Goal: Information Seeking & Learning: Find specific fact

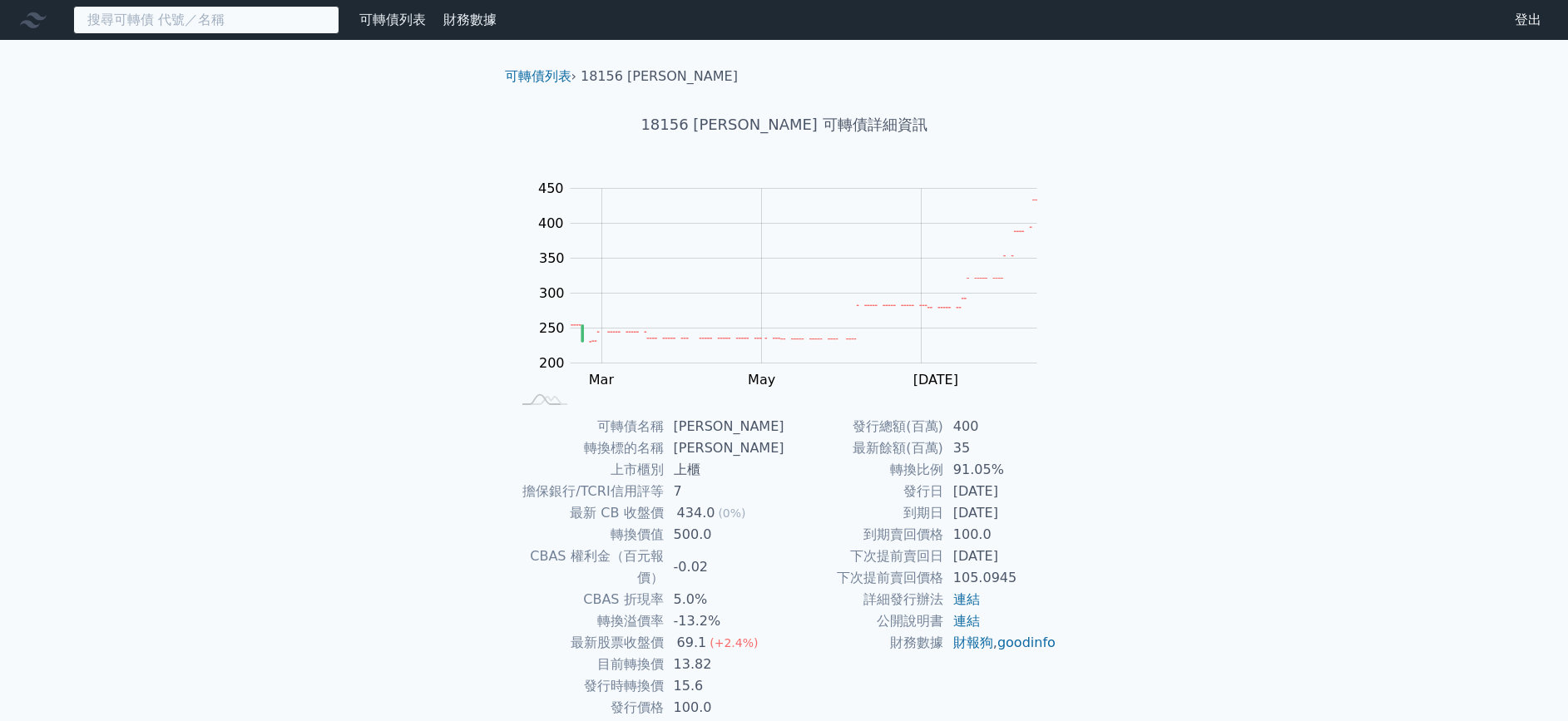
click at [261, 11] on input at bounding box center [206, 20] width 266 height 28
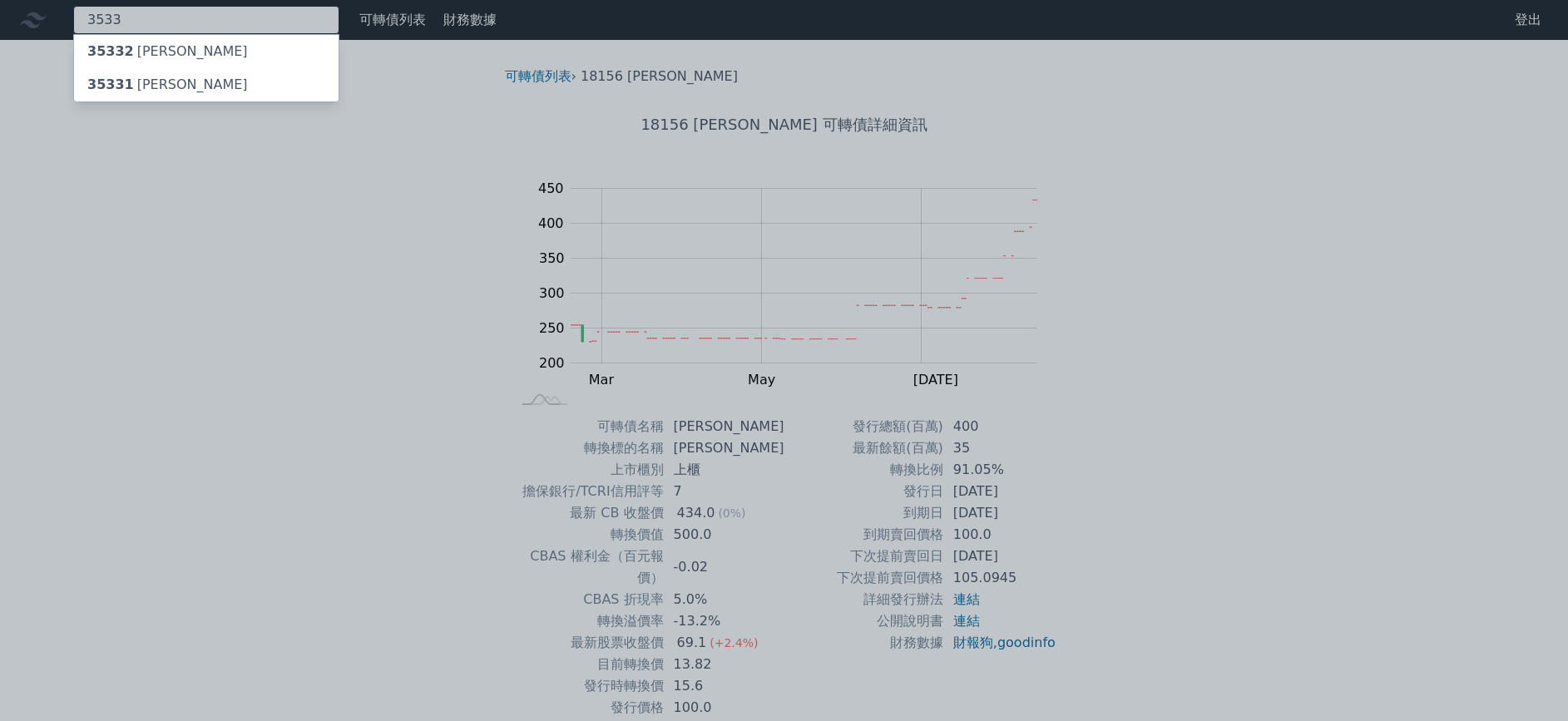
type input "3533"
click at [119, 56] on span "35332" at bounding box center [110, 51] width 47 height 16
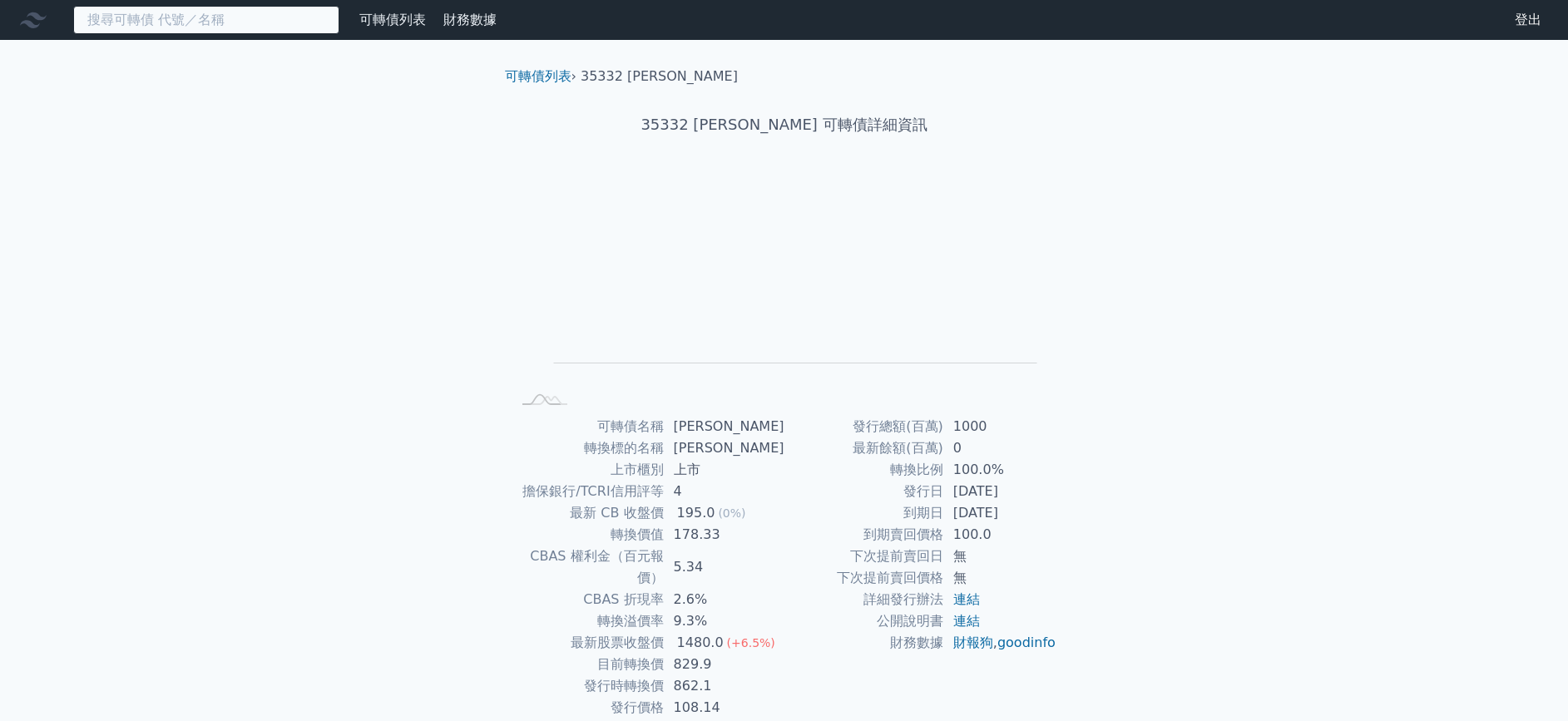
click at [233, 28] on input at bounding box center [206, 20] width 266 height 28
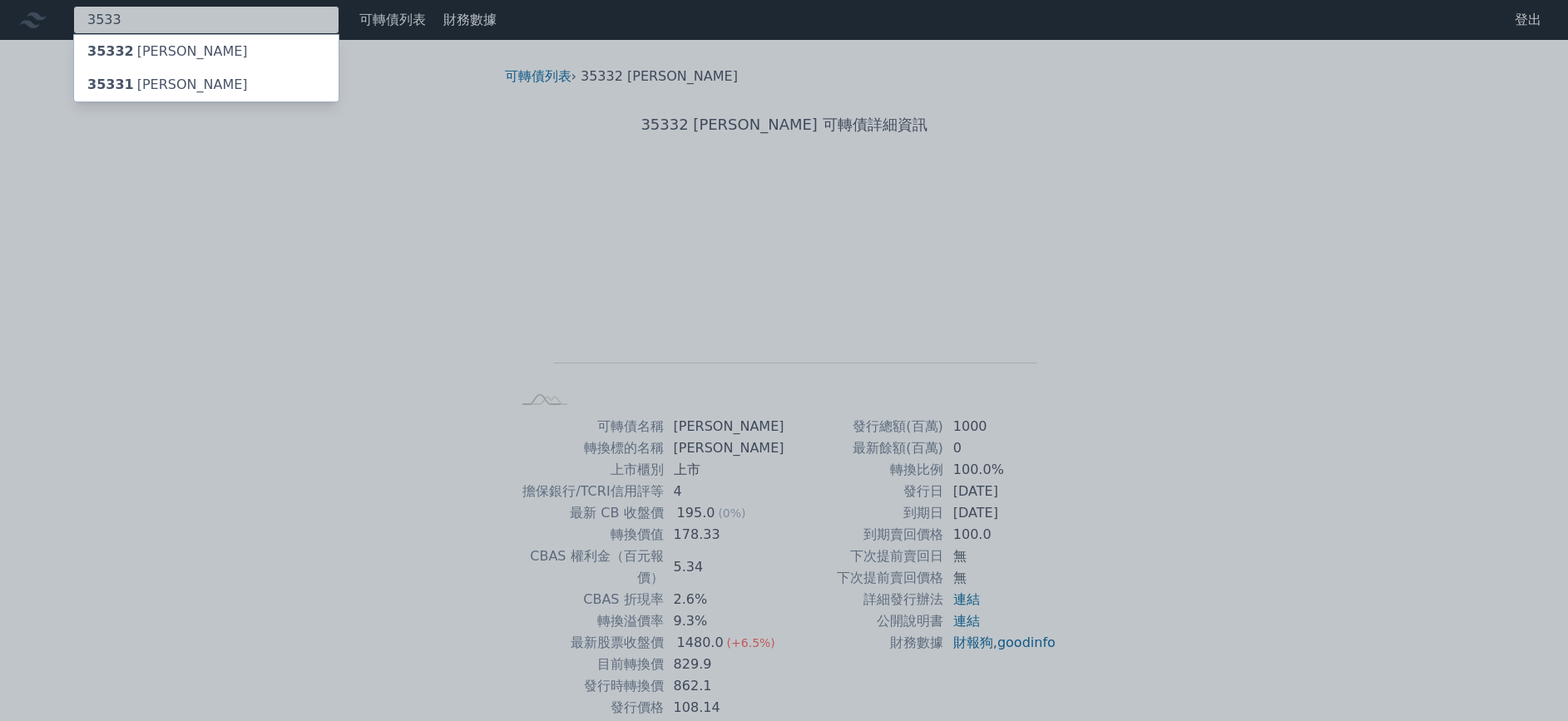
type input "3533"
click at [168, 88] on div "35331 [PERSON_NAME]" at bounding box center [167, 85] width 160 height 20
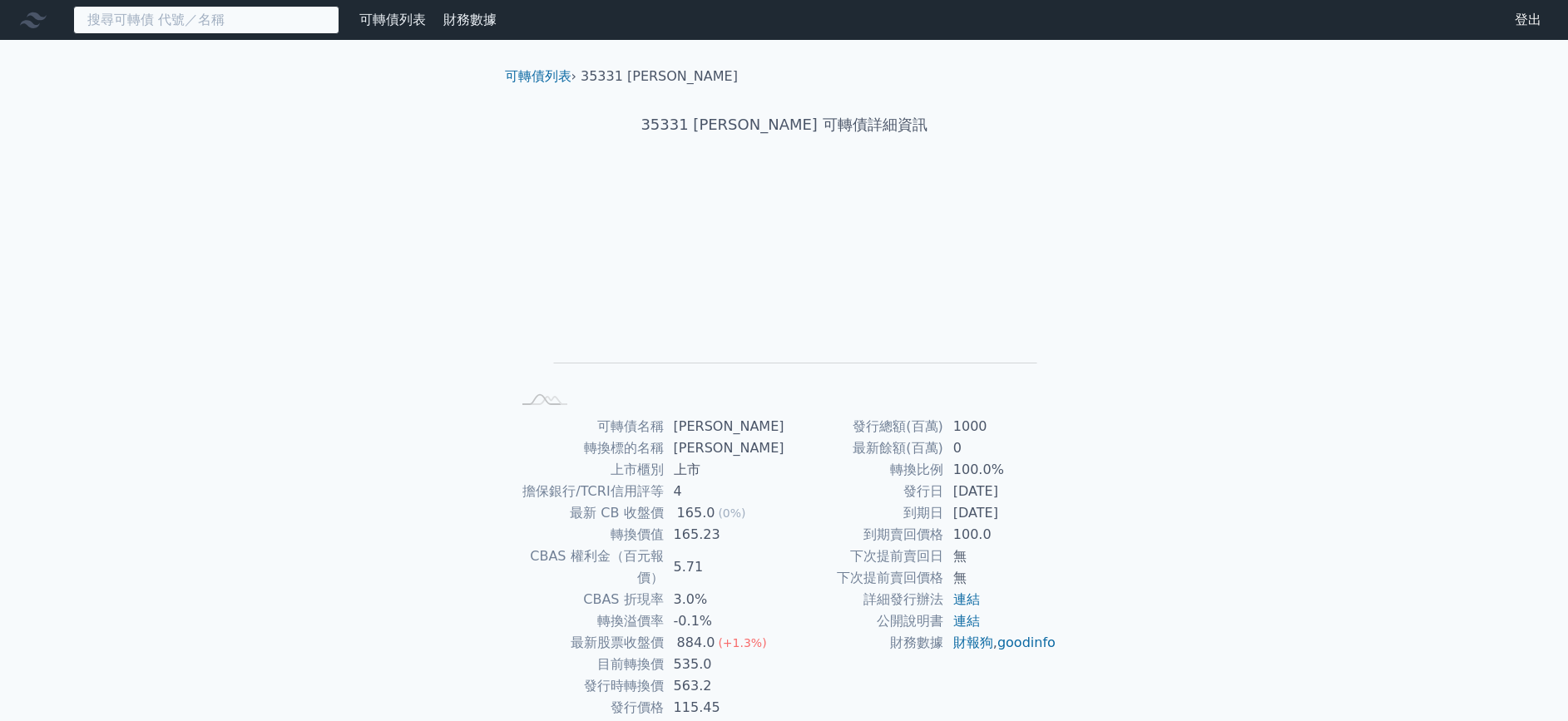
click at [149, 14] on input at bounding box center [206, 20] width 266 height 28
click at [166, 15] on input at bounding box center [206, 20] width 266 height 28
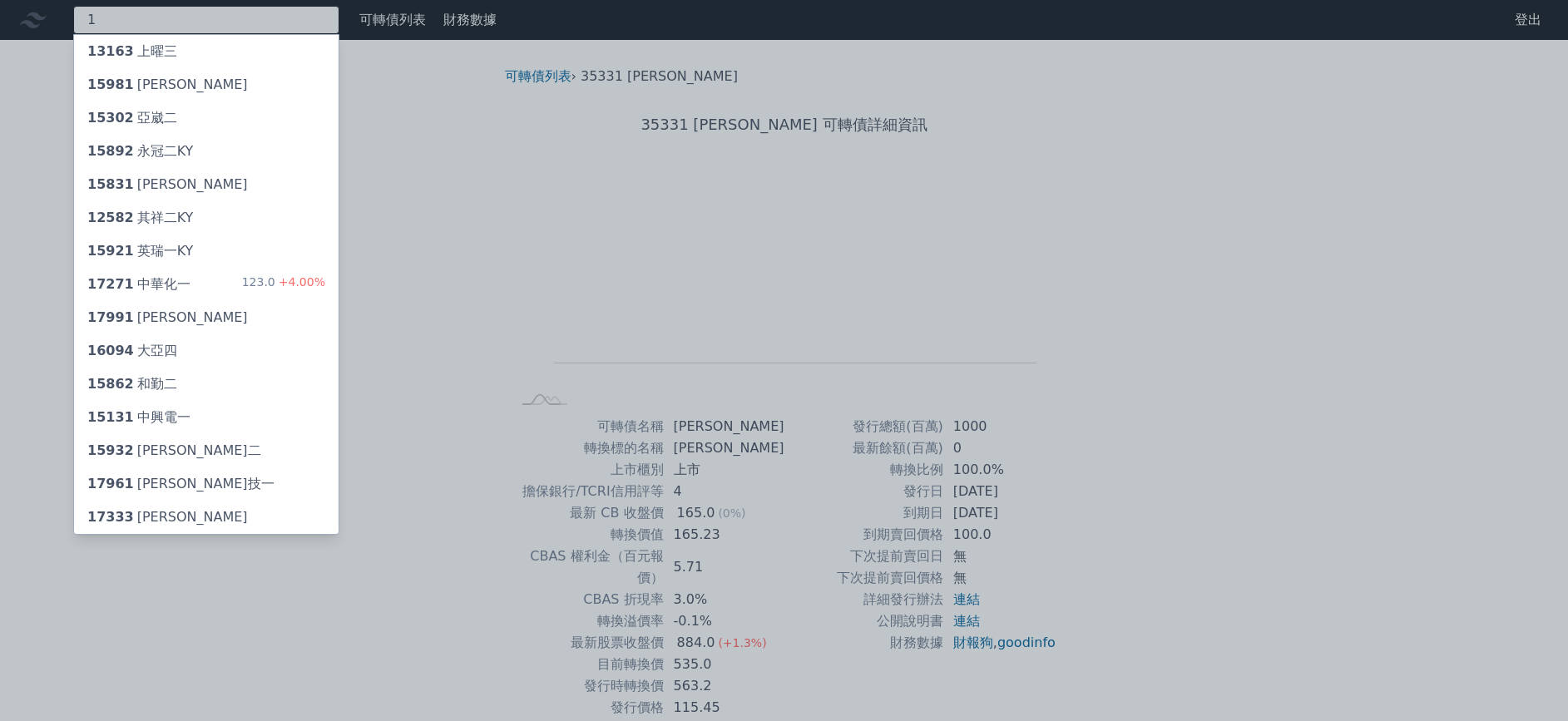
type input "1"
